Goal: Information Seeking & Learning: Learn about a topic

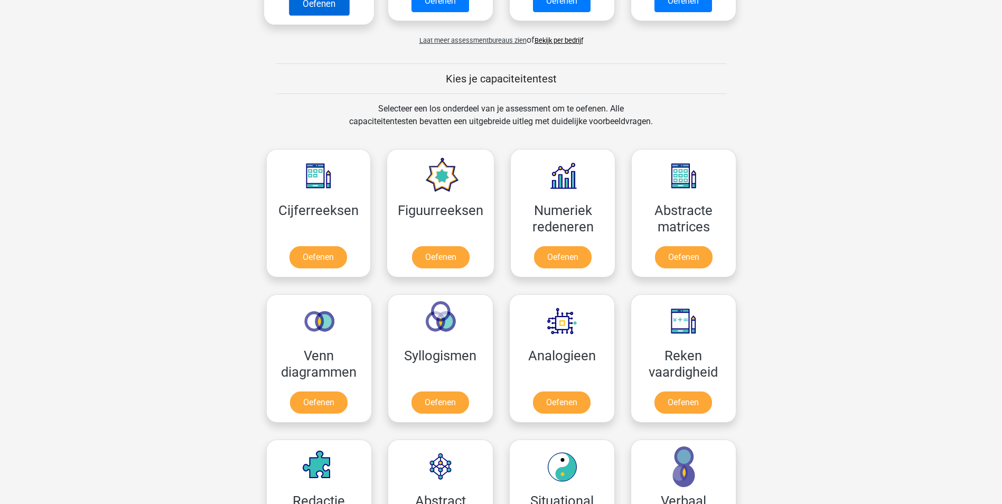
scroll to position [370, 0]
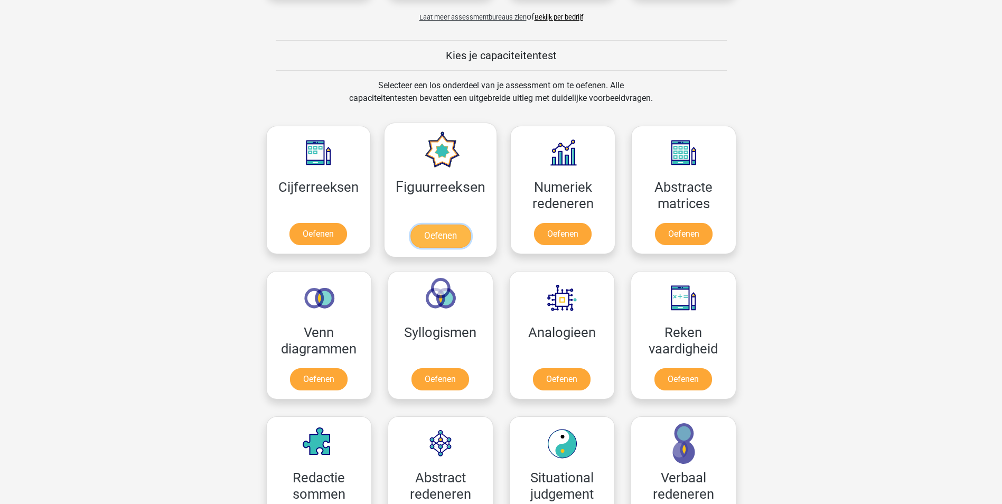
click at [426, 225] on link "Oefenen" at bounding box center [441, 236] width 60 height 23
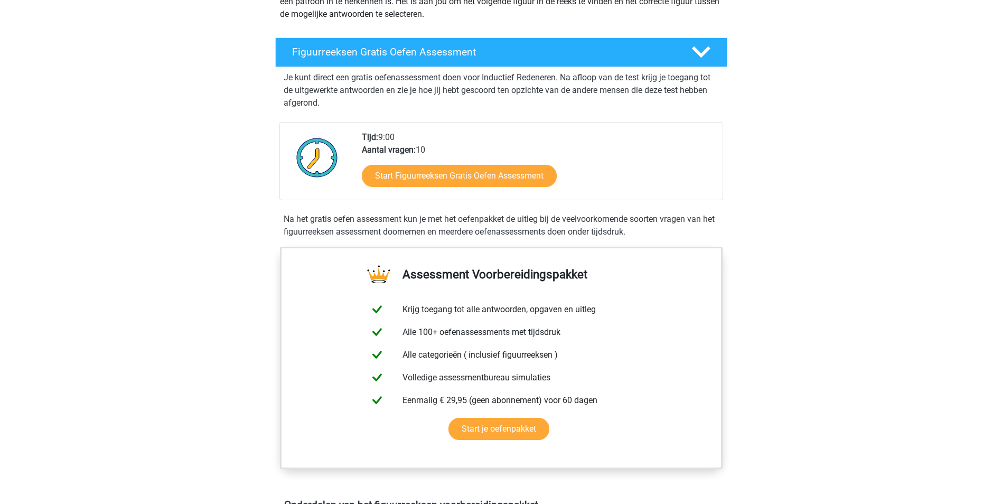
scroll to position [159, 0]
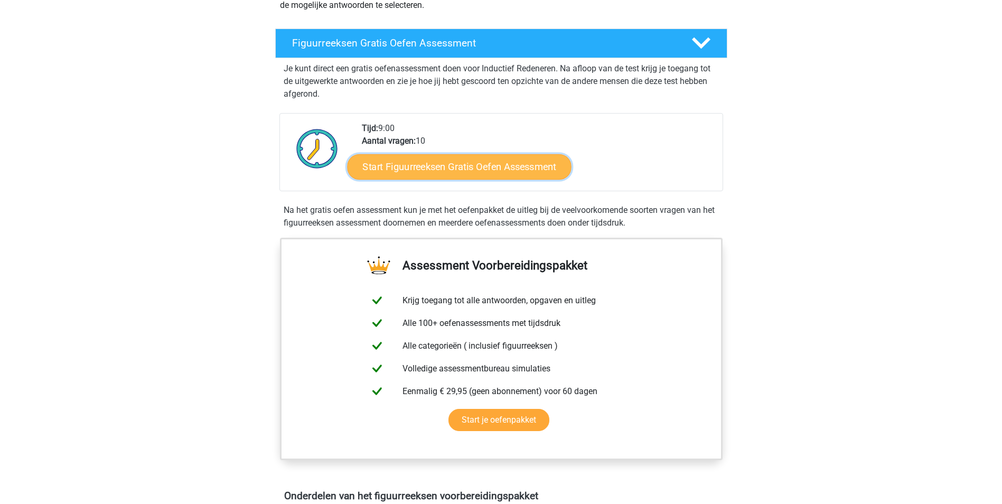
click at [472, 172] on link "Start Figuurreeksen Gratis Oefen Assessment" at bounding box center [459, 166] width 224 height 25
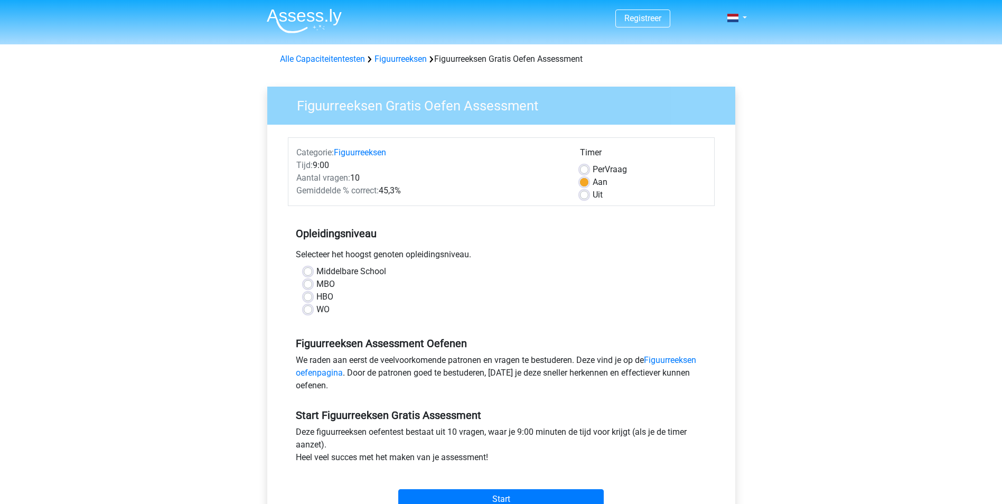
click at [317, 272] on label "Middelbare School" at bounding box center [352, 271] width 70 height 13
click at [306, 272] on input "Middelbare School" at bounding box center [308, 270] width 8 height 11
radio input "true"
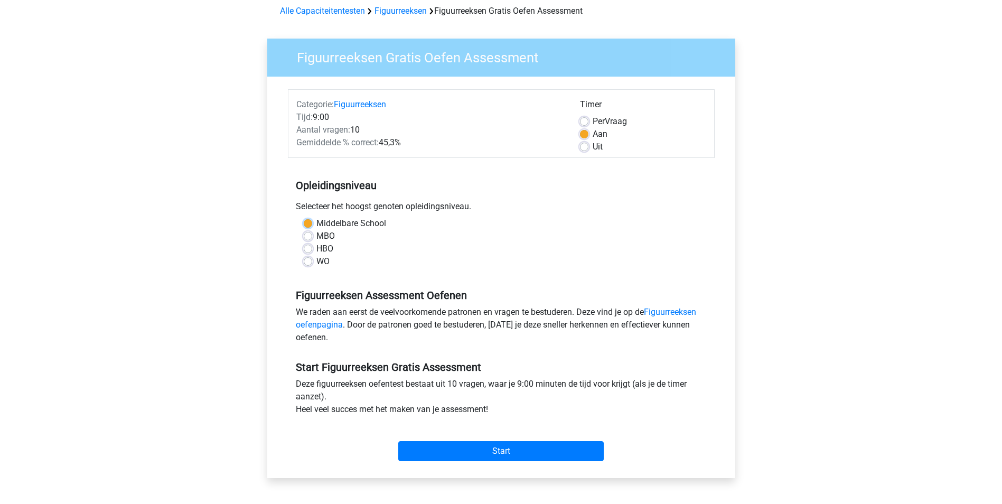
scroll to position [106, 0]
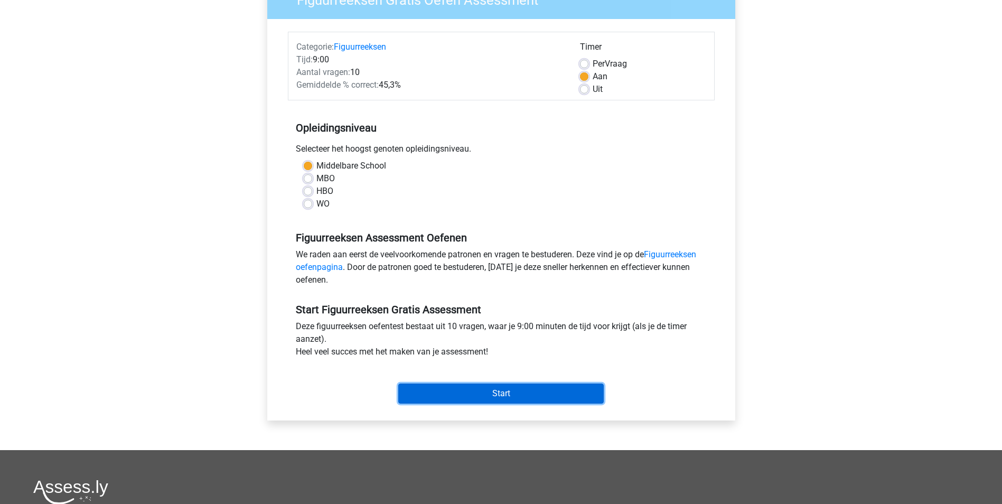
click at [505, 392] on input "Start" at bounding box center [501, 394] width 206 height 20
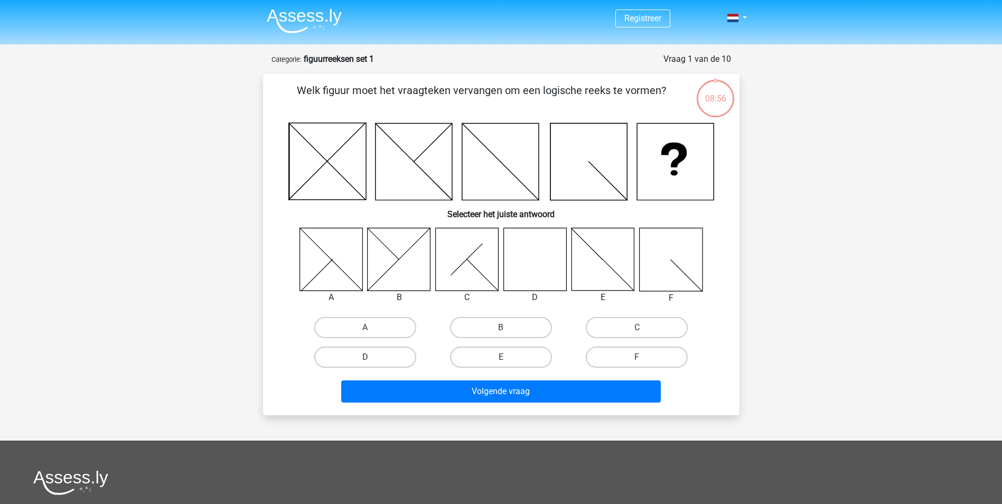
drag, startPoint x: 505, startPoint y: 363, endPoint x: 510, endPoint y: 374, distance: 12.5
click at [504, 363] on input "E" at bounding box center [504, 360] width 7 height 7
radio input "true"
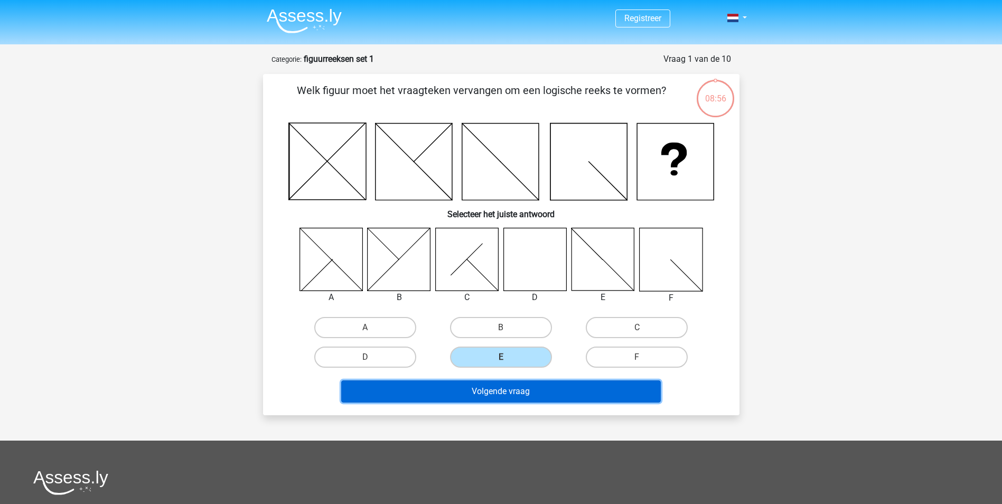
click at [515, 386] on button "Volgende vraag" at bounding box center [501, 391] width 320 height 22
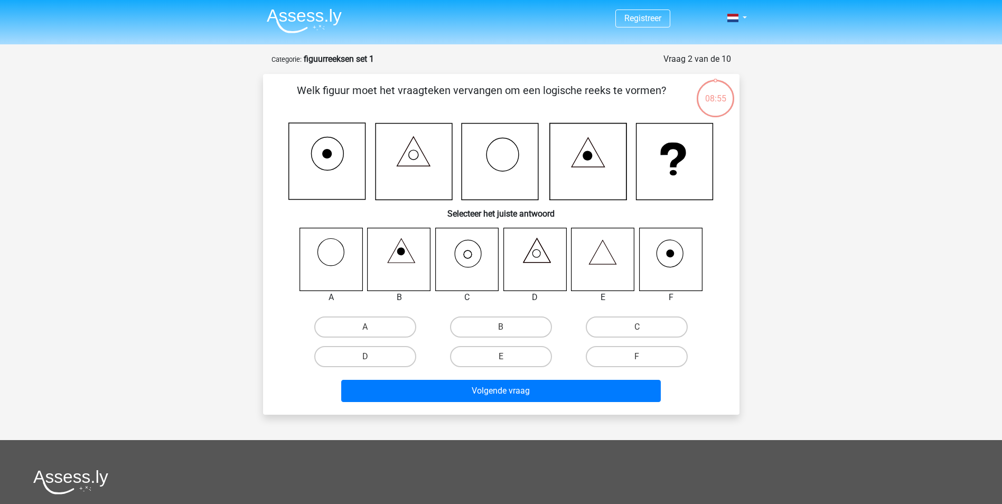
scroll to position [53, 0]
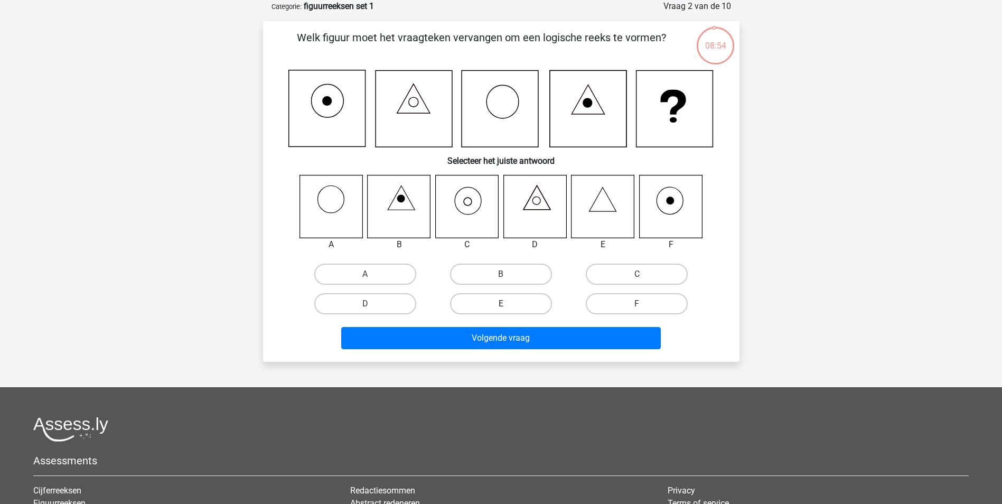
click at [495, 305] on label "E" at bounding box center [501, 303] width 102 height 21
click at [501, 305] on input "E" at bounding box center [504, 307] width 7 height 7
radio input "true"
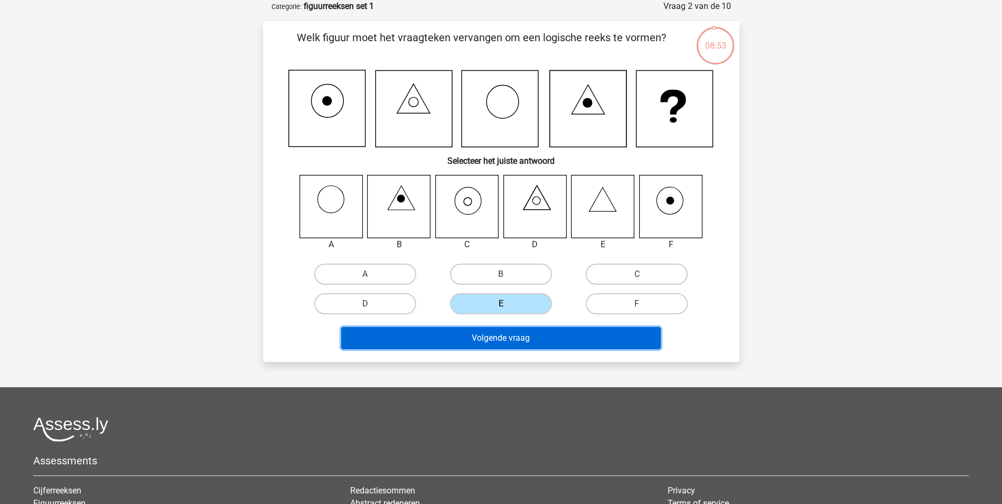
click at [508, 332] on button "Volgende vraag" at bounding box center [501, 338] width 320 height 22
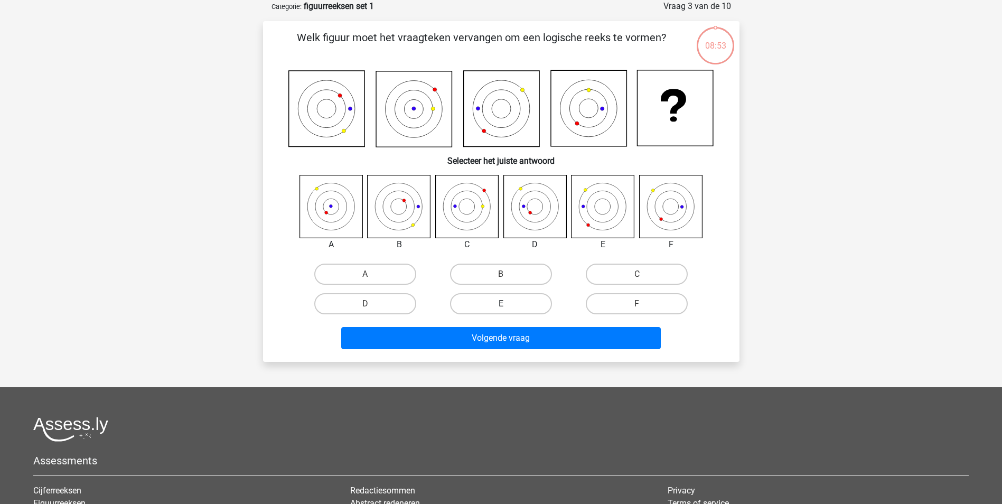
click at [498, 304] on label "E" at bounding box center [501, 303] width 102 height 21
click at [501, 304] on input "E" at bounding box center [504, 307] width 7 height 7
radio input "true"
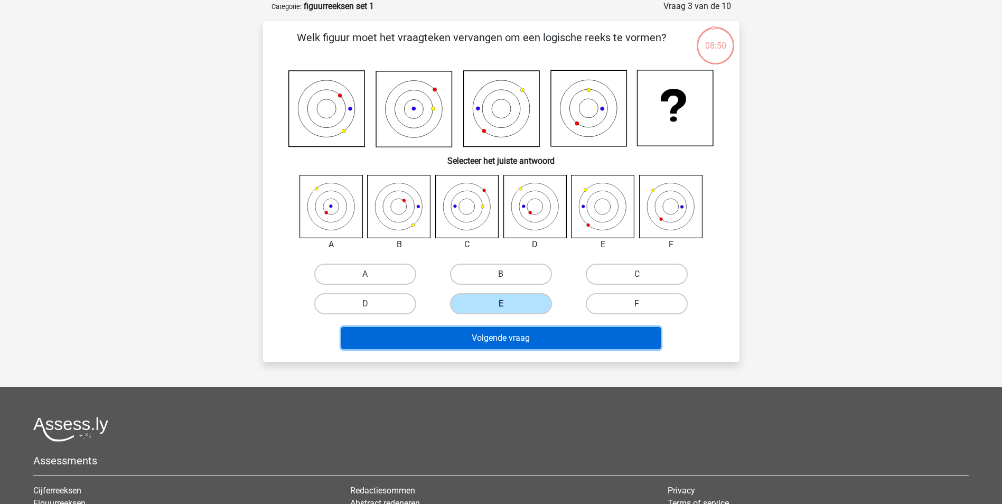
click at [515, 333] on button "Volgende vraag" at bounding box center [501, 338] width 320 height 22
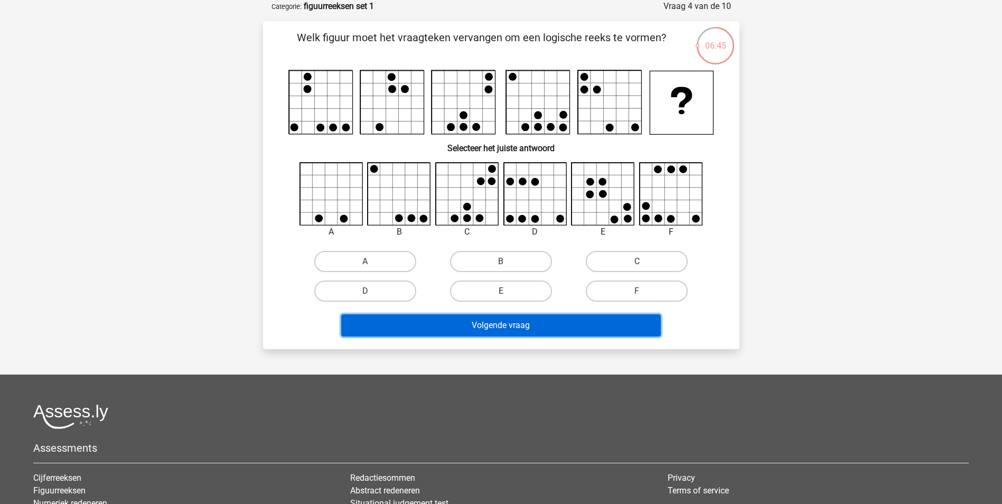
click at [489, 321] on button "Volgende vraag" at bounding box center [501, 325] width 320 height 22
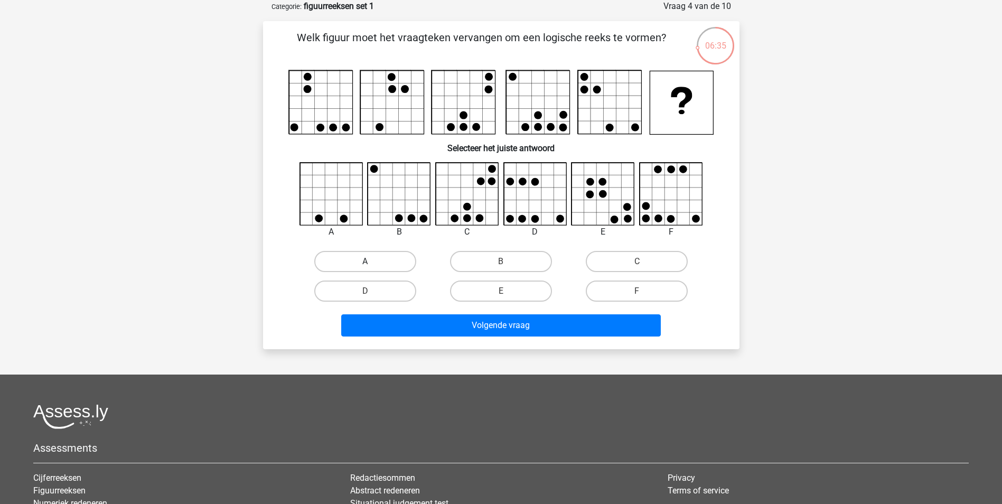
click at [377, 261] on label "A" at bounding box center [365, 261] width 102 height 21
click at [372, 262] on input "A" at bounding box center [368, 265] width 7 height 7
radio input "true"
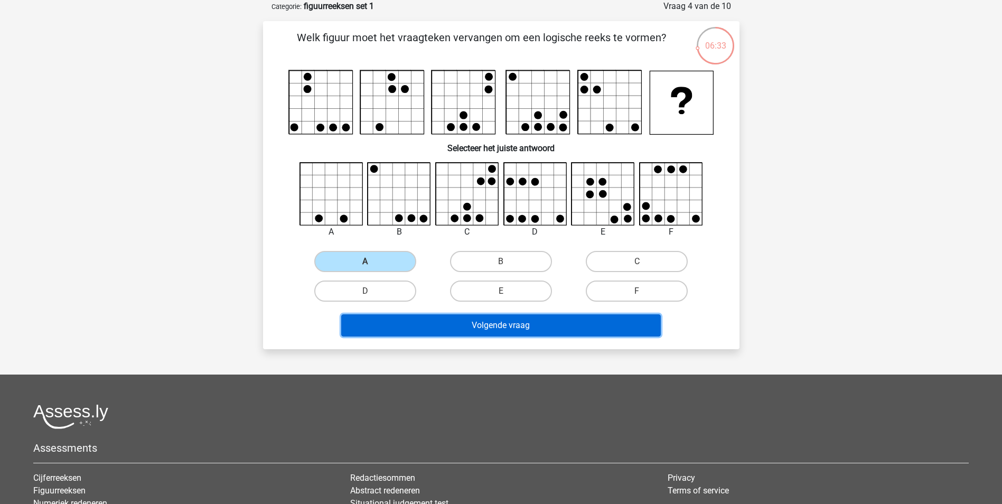
click at [487, 325] on button "Volgende vraag" at bounding box center [501, 325] width 320 height 22
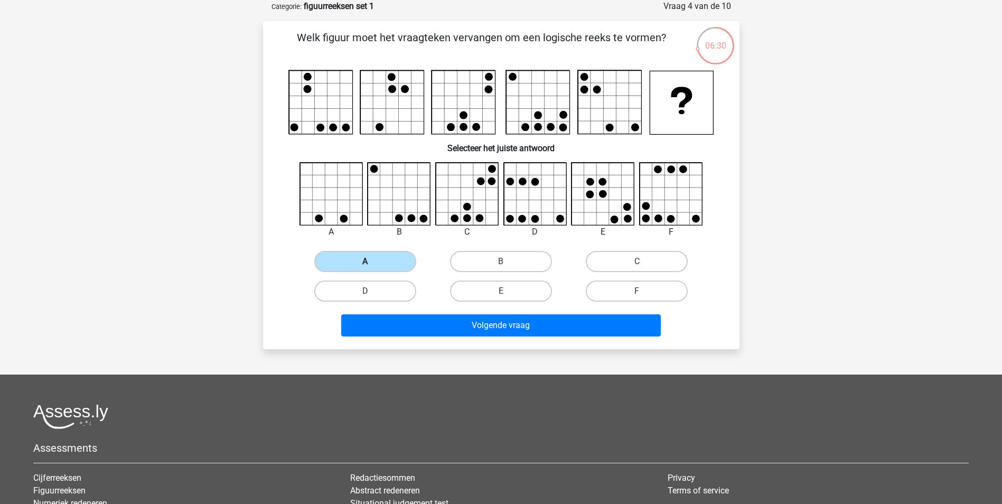
click at [374, 265] on label "A" at bounding box center [365, 261] width 102 height 21
click at [372, 265] on input "A" at bounding box center [368, 265] width 7 height 7
click at [406, 83] on rect at bounding box center [391, 102] width 63 height 63
click at [544, 104] on rect at bounding box center [538, 102] width 63 height 63
click at [545, 119] on rect at bounding box center [538, 102] width 63 height 63
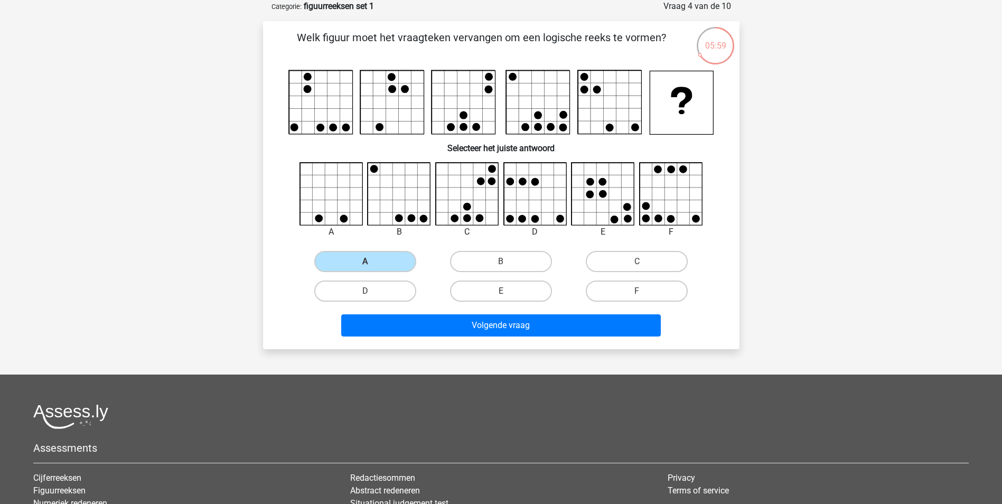
click at [539, 185] on icon at bounding box center [535, 194] width 63 height 63
click at [600, 99] on rect at bounding box center [610, 102] width 63 height 63
click at [583, 97] on rect at bounding box center [610, 102] width 63 height 63
click at [589, 182] on icon at bounding box center [591, 182] width 8 height 8
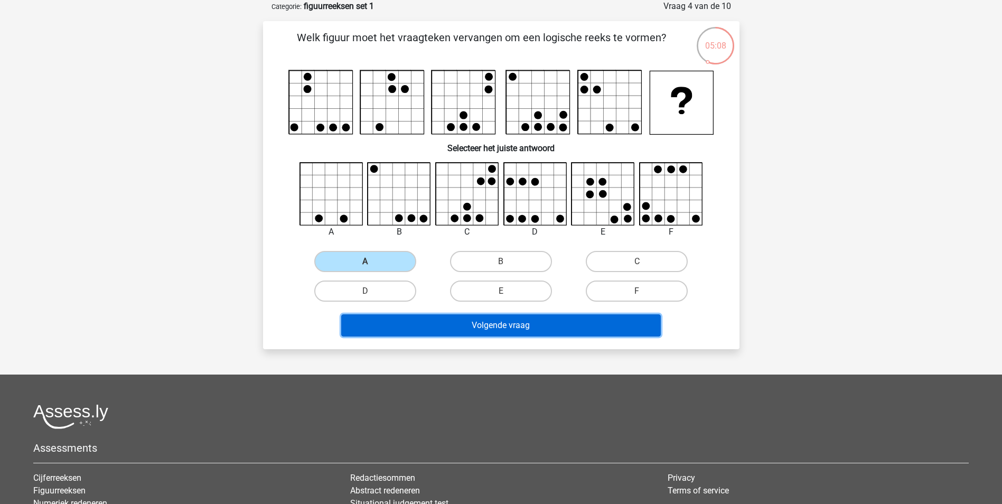
click at [522, 327] on button "Volgende vraag" at bounding box center [501, 325] width 320 height 22
click at [514, 328] on button "Volgende vraag" at bounding box center [501, 325] width 320 height 22
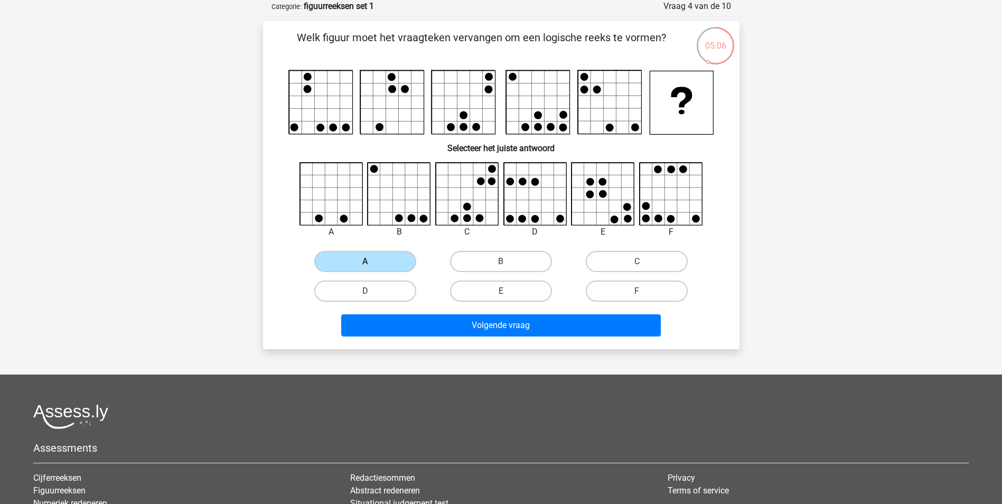
drag, startPoint x: 387, startPoint y: 264, endPoint x: 384, endPoint y: 278, distance: 14.6
click at [386, 265] on label "A" at bounding box center [365, 261] width 102 height 21
click at [372, 265] on input "A" at bounding box center [368, 265] width 7 height 7
drag, startPoint x: 382, startPoint y: 281, endPoint x: 382, endPoint y: 289, distance: 7.9
click at [382, 289] on label "D" at bounding box center [365, 291] width 102 height 21
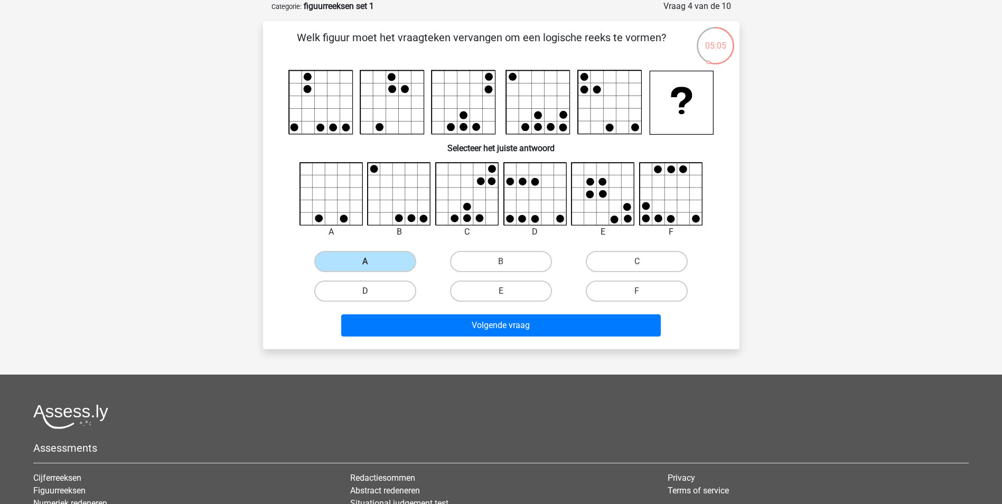
click at [372, 291] on input "D" at bounding box center [368, 294] width 7 height 7
radio input "true"
click at [382, 289] on label "D" at bounding box center [365, 291] width 102 height 21
click at [372, 291] on input "D" at bounding box center [368, 294] width 7 height 7
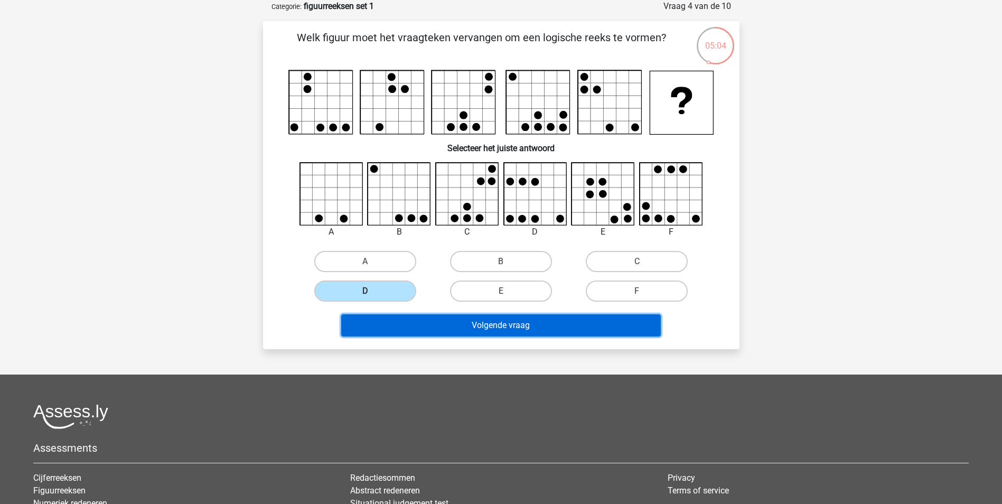
click at [431, 322] on button "Volgende vraag" at bounding box center [501, 325] width 320 height 22
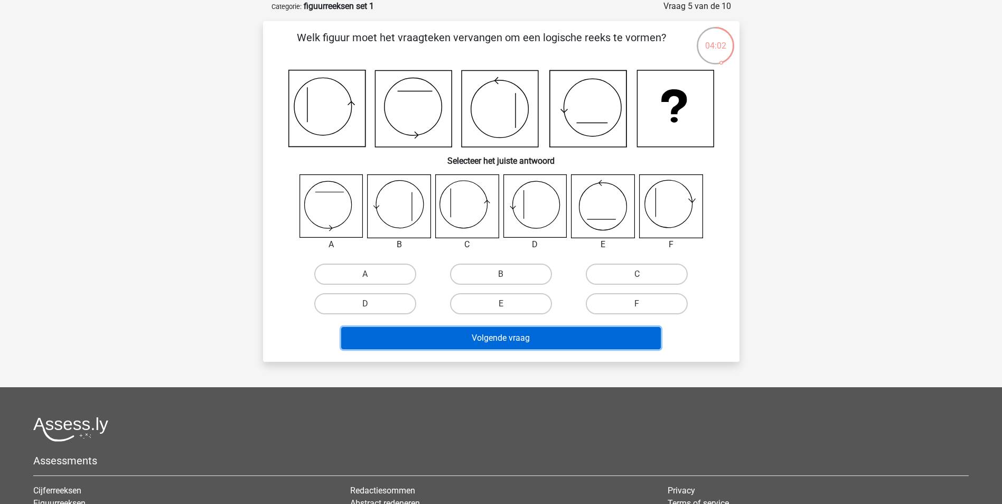
click at [469, 341] on button "Volgende vraag" at bounding box center [501, 338] width 320 height 22
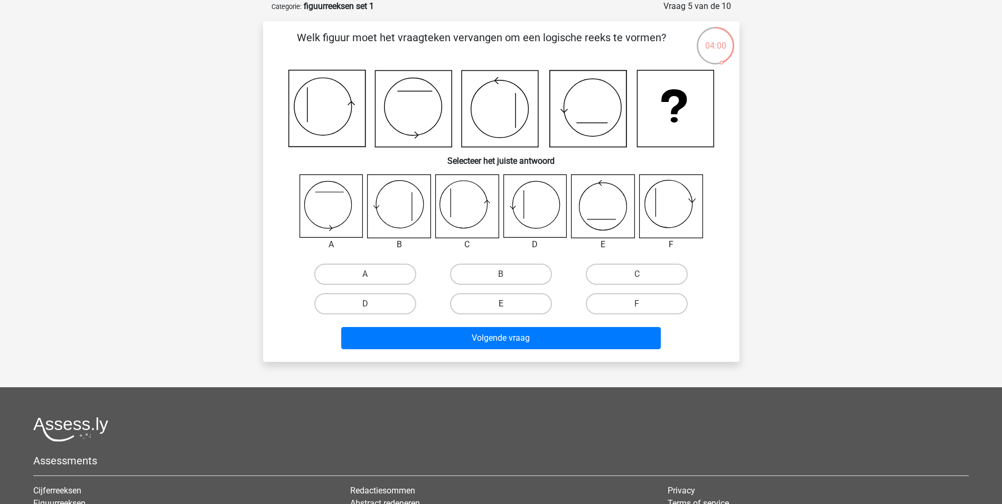
drag, startPoint x: 495, startPoint y: 296, endPoint x: 494, endPoint y: 306, distance: 10.1
click at [494, 304] on label "E" at bounding box center [501, 303] width 102 height 21
click at [501, 304] on input "E" at bounding box center [504, 307] width 7 height 7
radio input "true"
click at [495, 306] on label "E" at bounding box center [501, 303] width 102 height 21
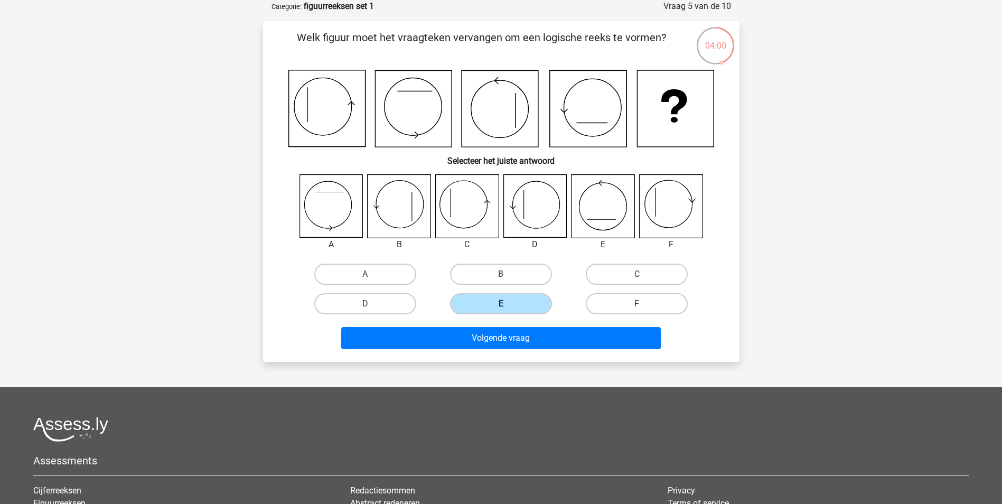
click at [501, 306] on input "E" at bounding box center [504, 307] width 7 height 7
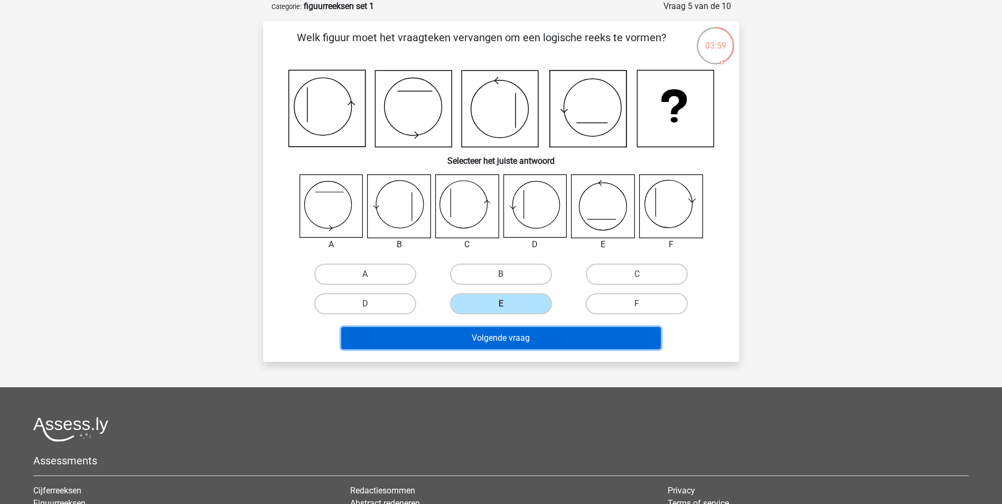
click at [504, 339] on button "Volgende vraag" at bounding box center [501, 338] width 320 height 22
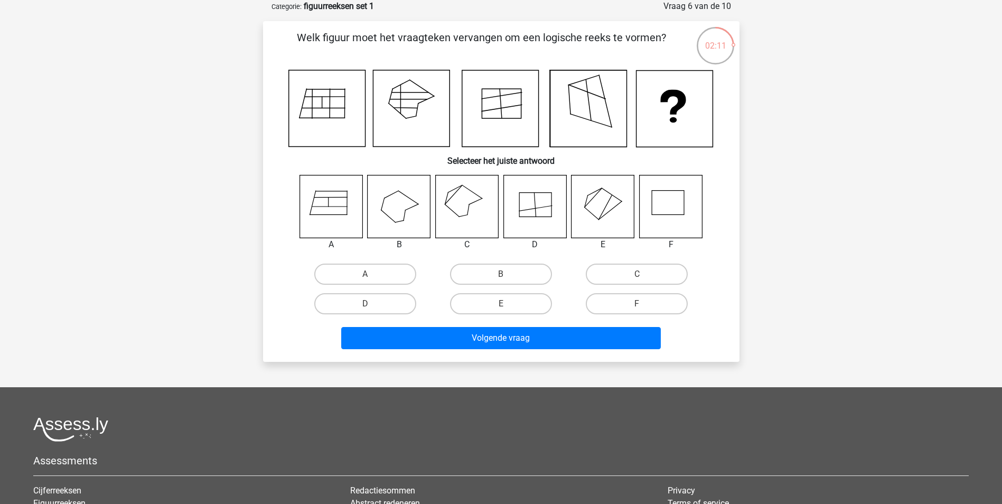
click at [6, 246] on div "Registreer Nederlands English" at bounding box center [501, 306] width 1002 height 719
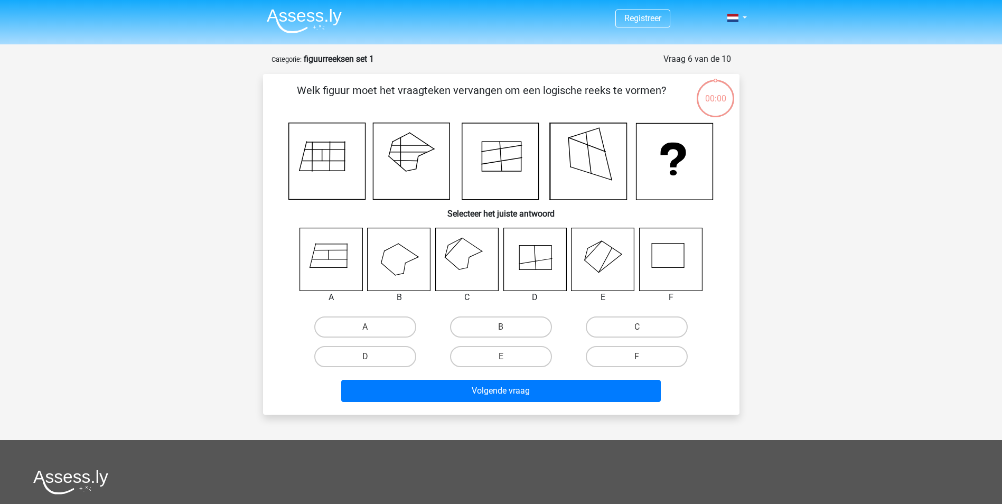
scroll to position [53, 0]
